Goal: Information Seeking & Learning: Stay updated

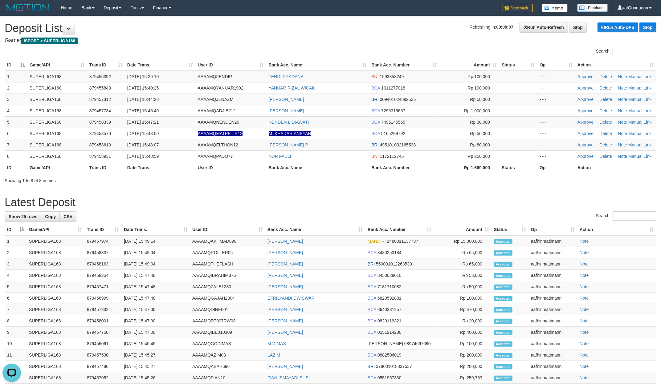
click at [349, 34] on h1 "Refreshing in: 00:00:07 Run Auto-Refresh Stop Run Auto-DPS Stop Deposit List" at bounding box center [330, 28] width 651 height 12
